Goal: Information Seeking & Learning: Learn about a topic

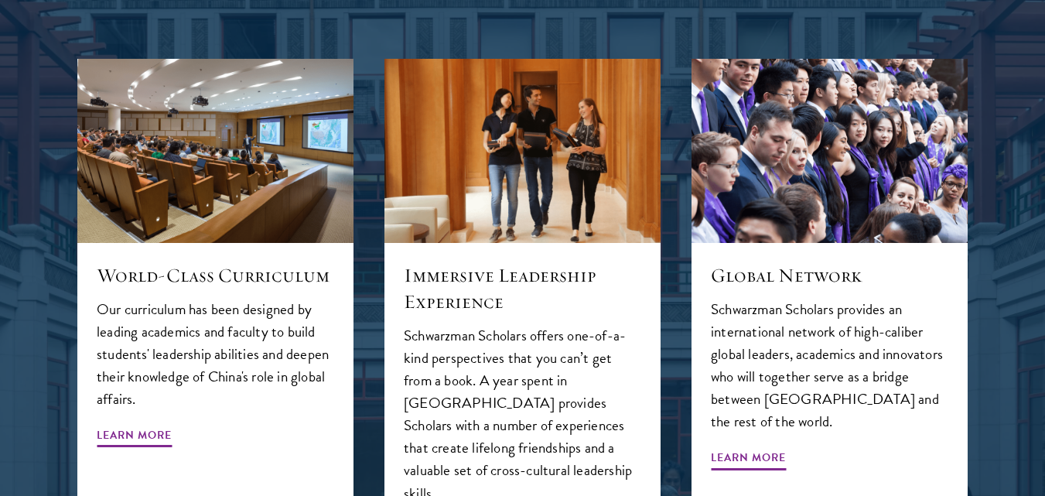
scroll to position [1619, 0]
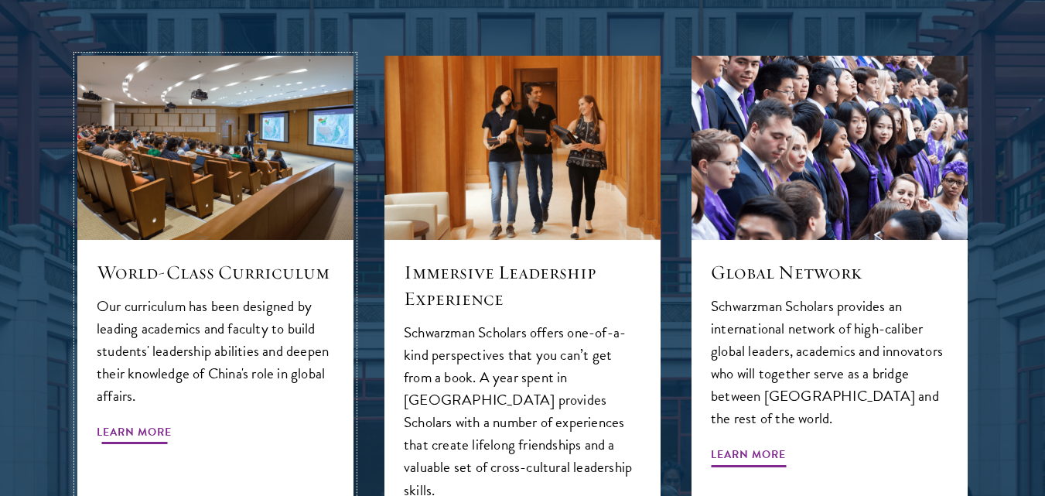
click at [117, 422] on span "Learn More" at bounding box center [134, 434] width 75 height 24
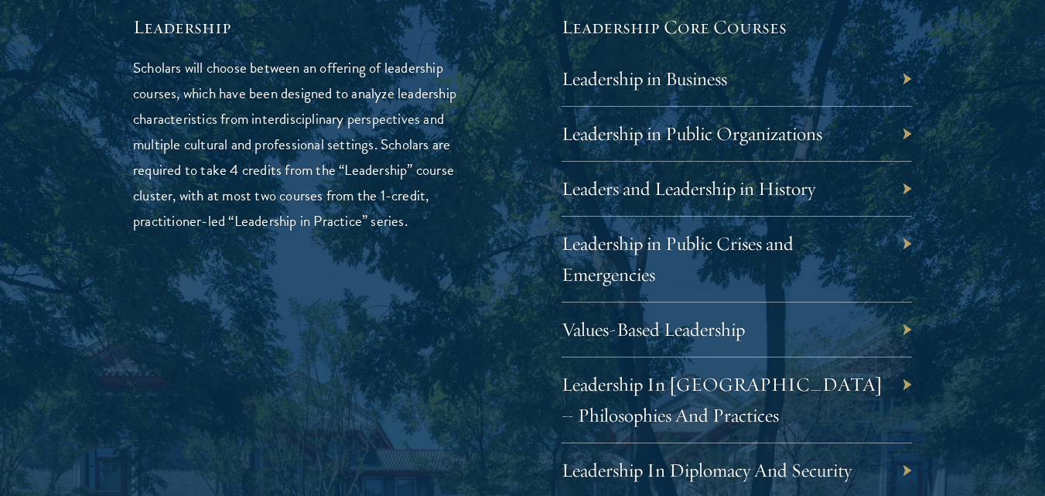
scroll to position [2594, 0]
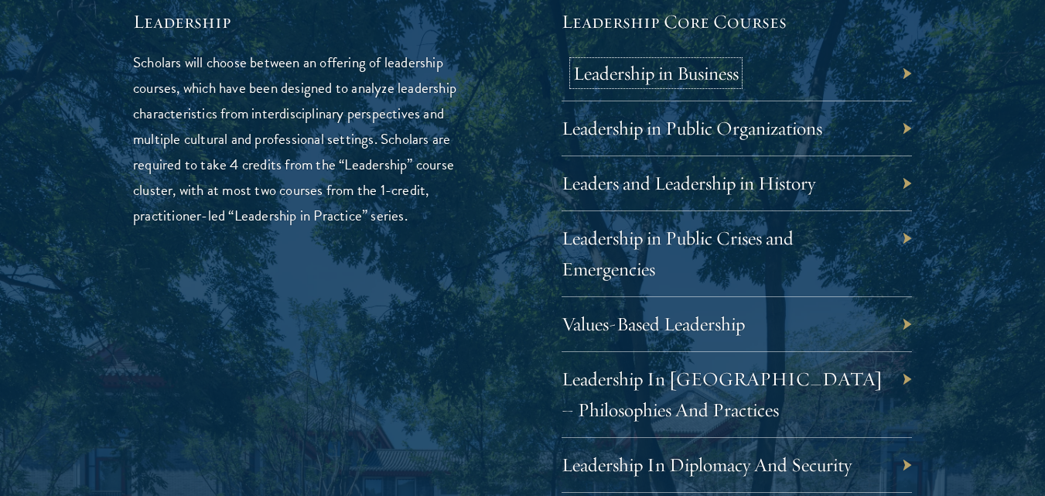
click at [722, 73] on link "Leadership in Business" at bounding box center [656, 73] width 166 height 24
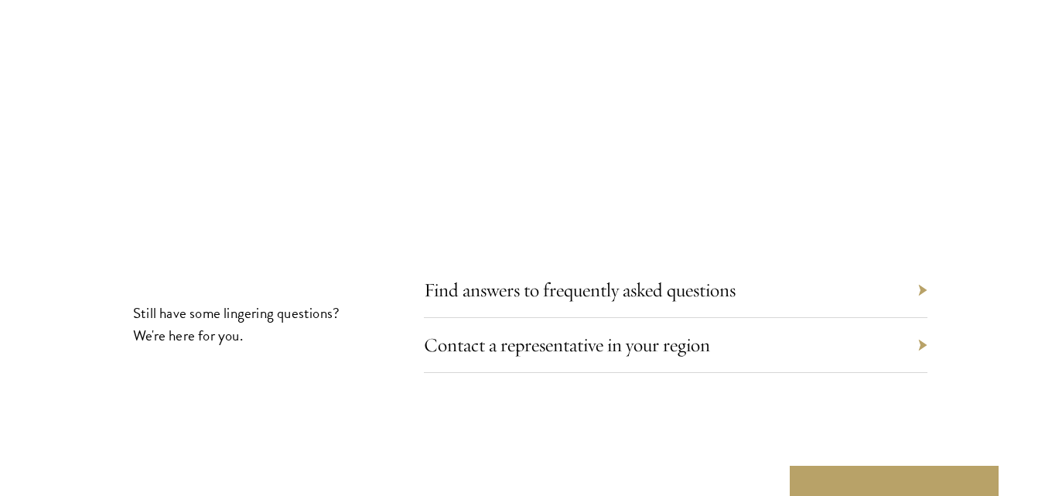
scroll to position [8448, 0]
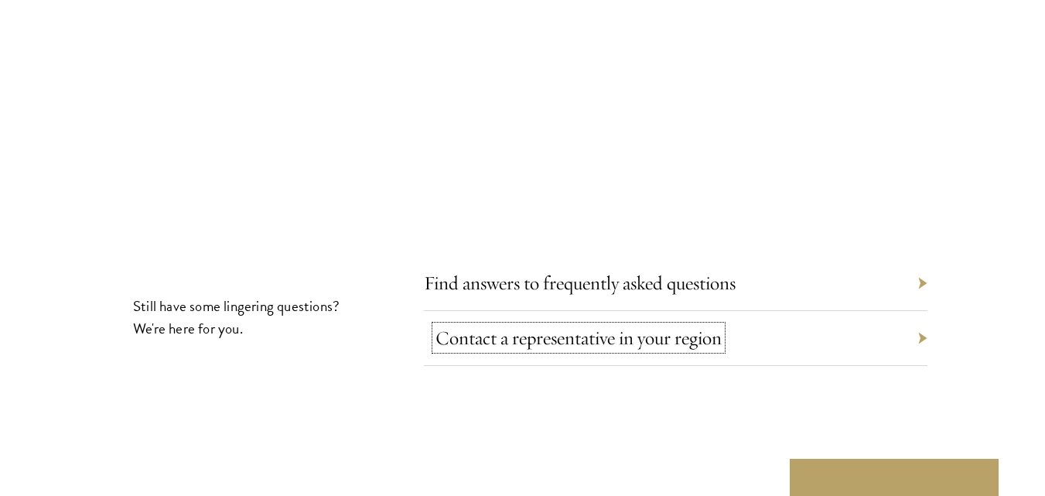
click at [674, 326] on link "Contact a representative in your region" at bounding box center [579, 338] width 286 height 24
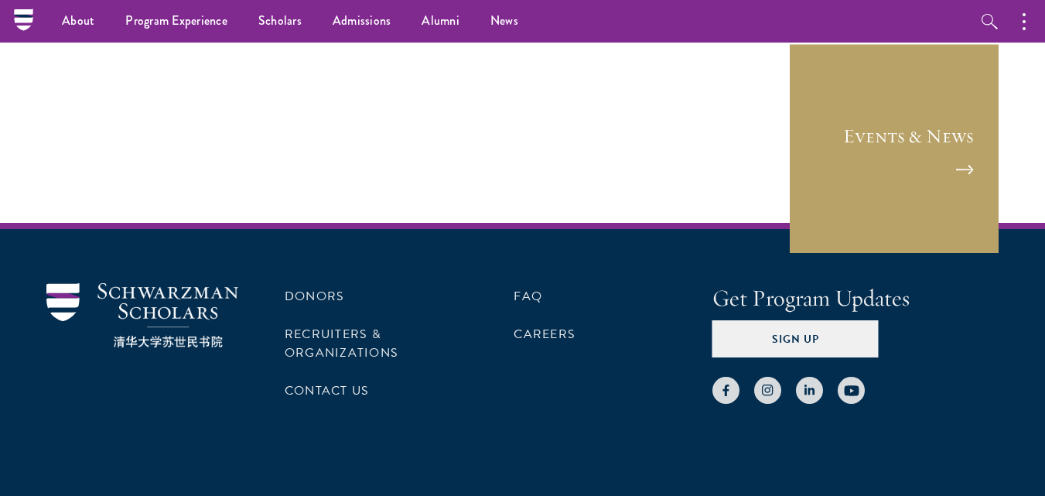
scroll to position [2531, 0]
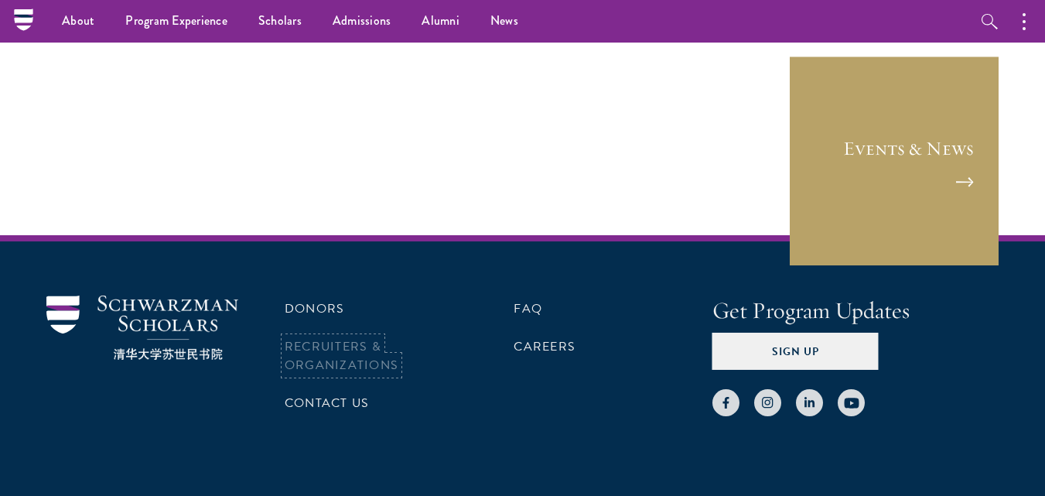
click at [343, 347] on link "Recruiters & Organizations" at bounding box center [342, 355] width 114 height 37
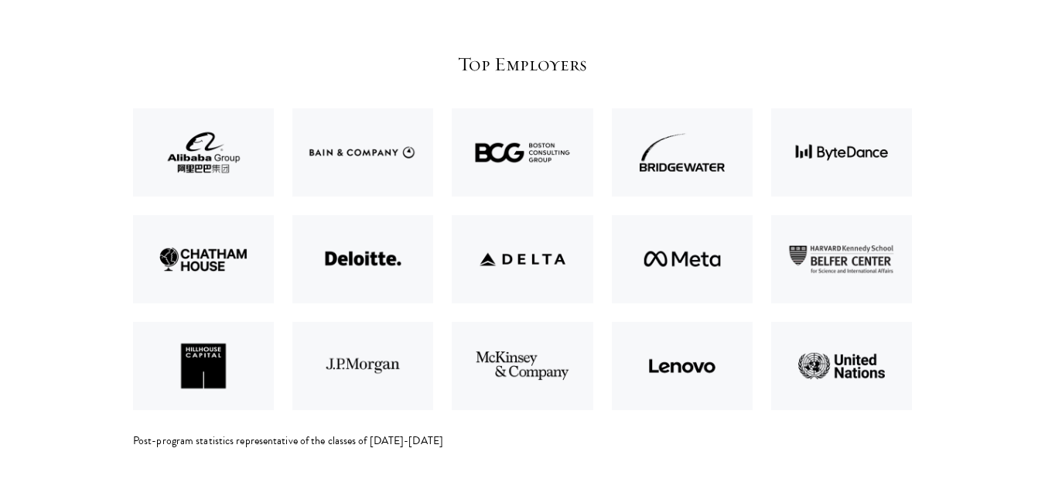
scroll to position [3368, 0]
